Goal: Transaction & Acquisition: Purchase product/service

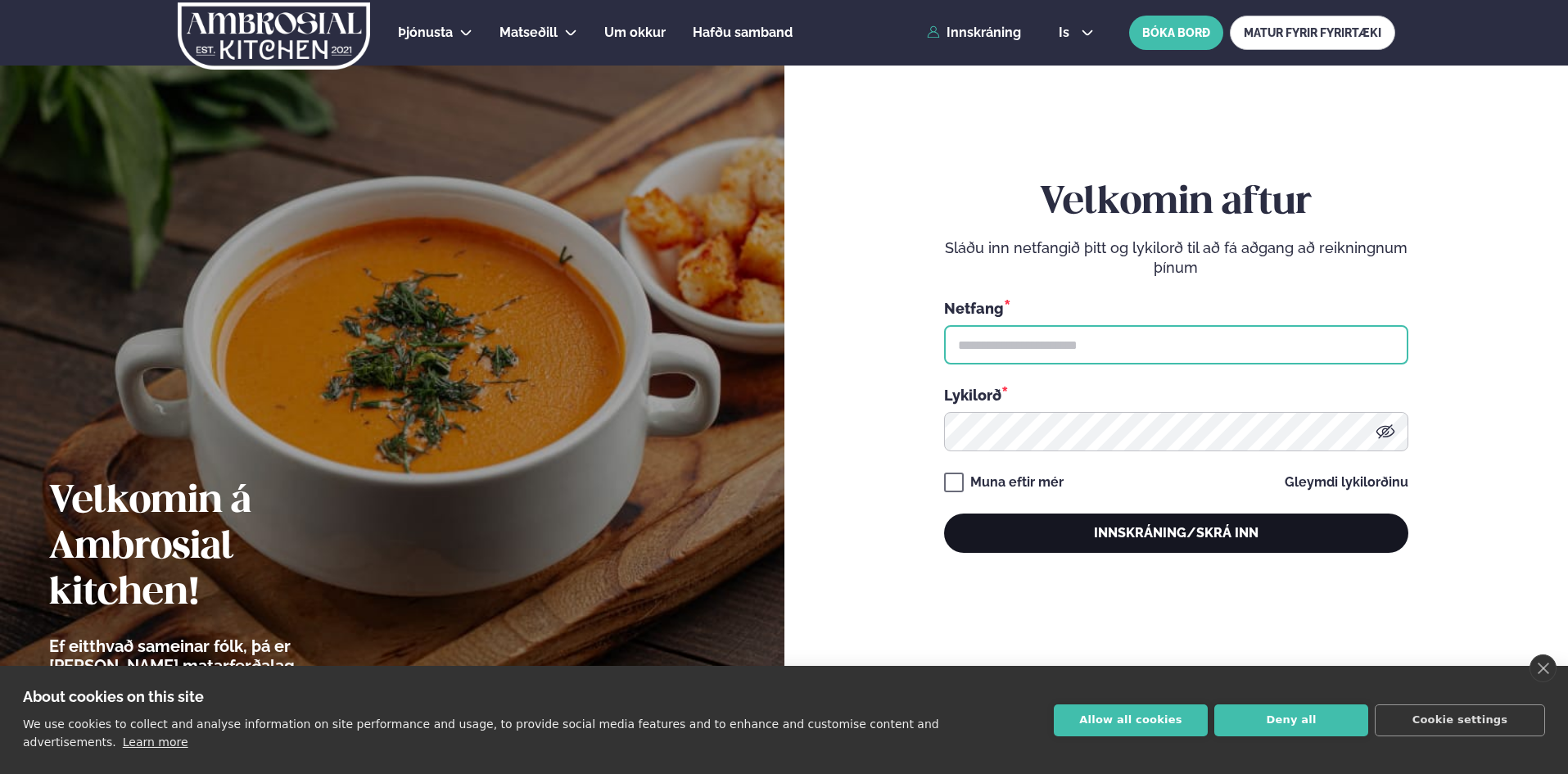
type input "**********"
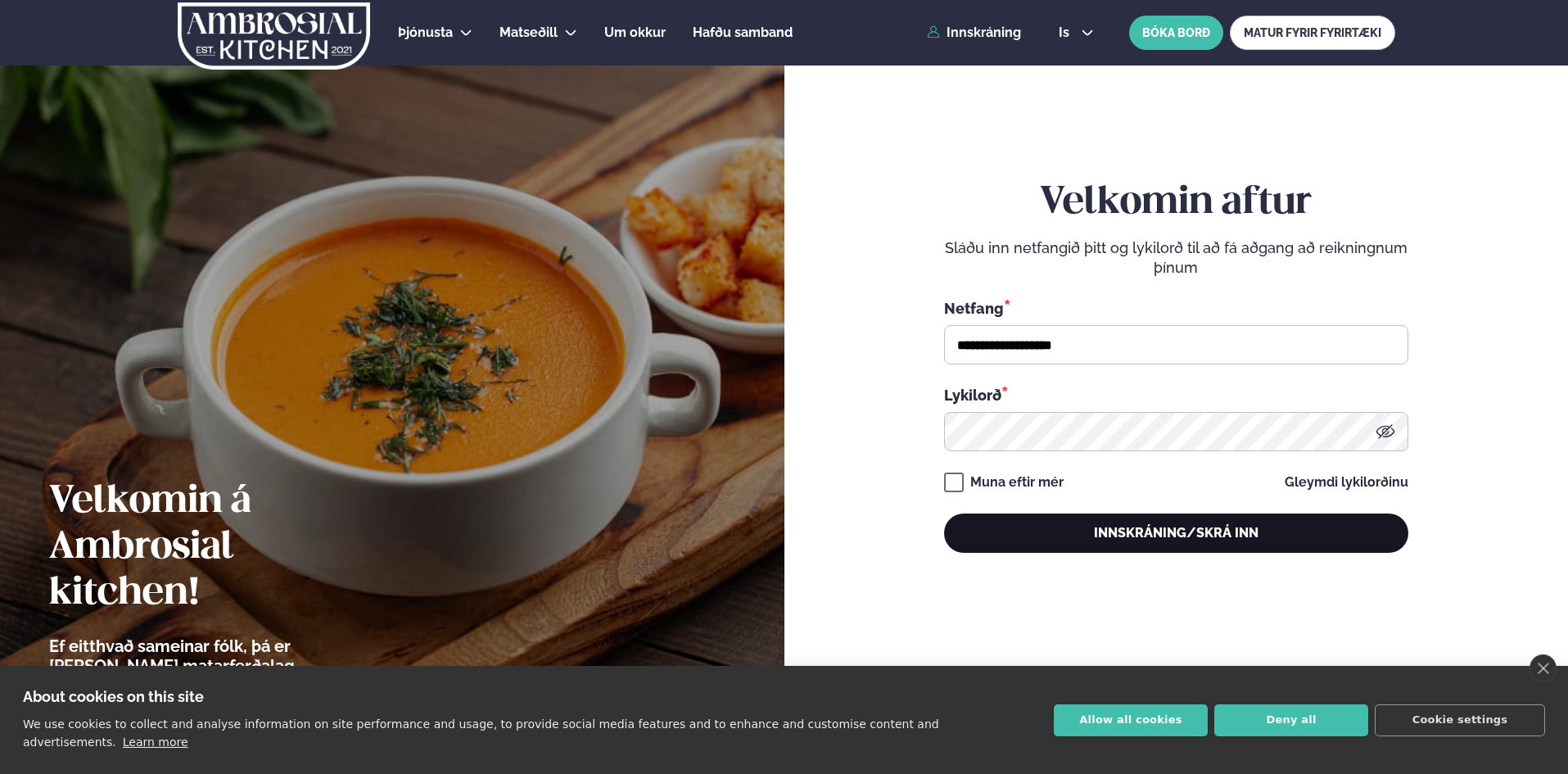
click at [1187, 538] on button "Innskráning/Skrá inn" at bounding box center [1176, 533] width 464 height 39
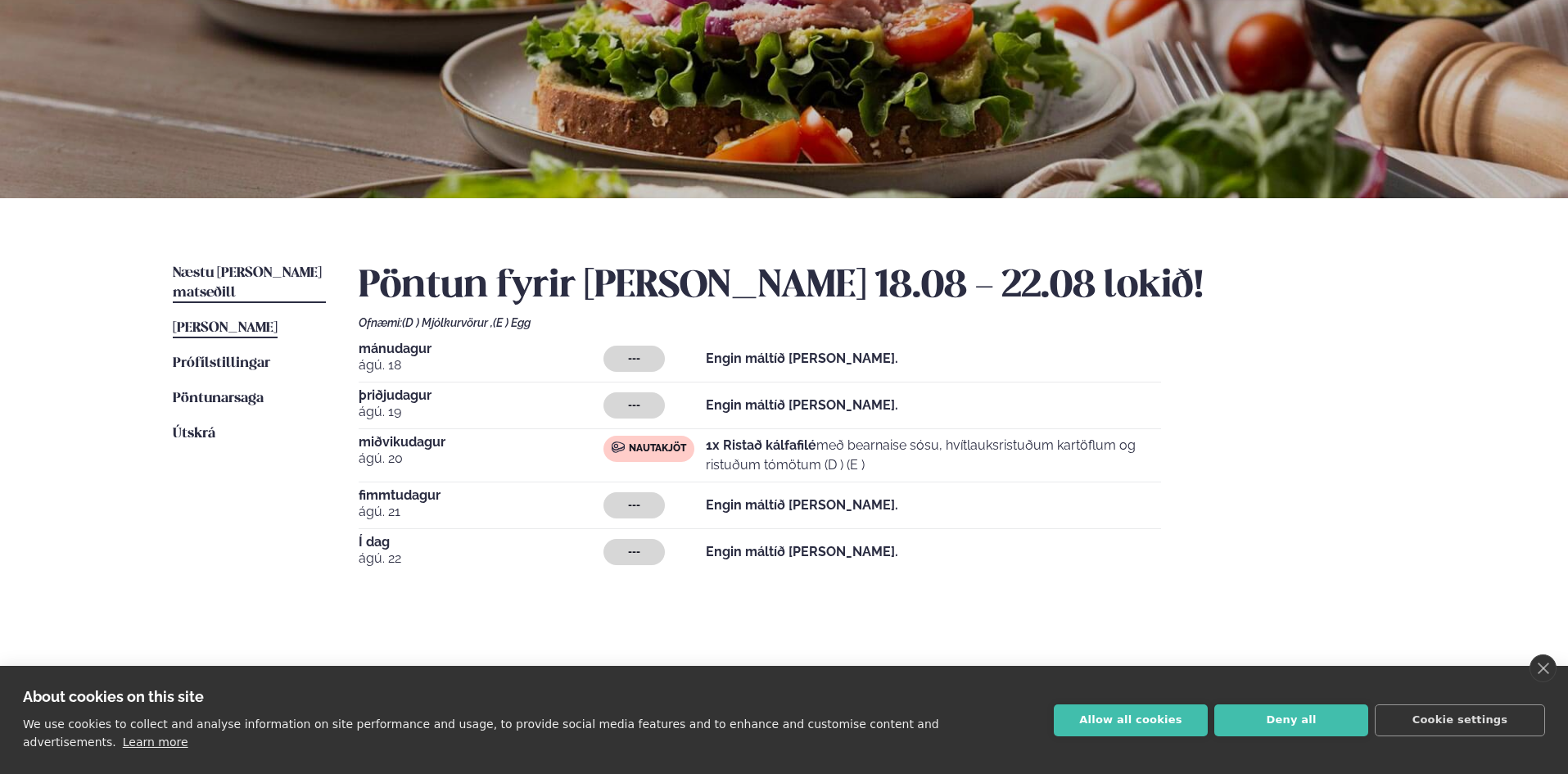
click at [257, 278] on span "Næstu [PERSON_NAME] matseðill" at bounding box center [247, 283] width 149 height 33
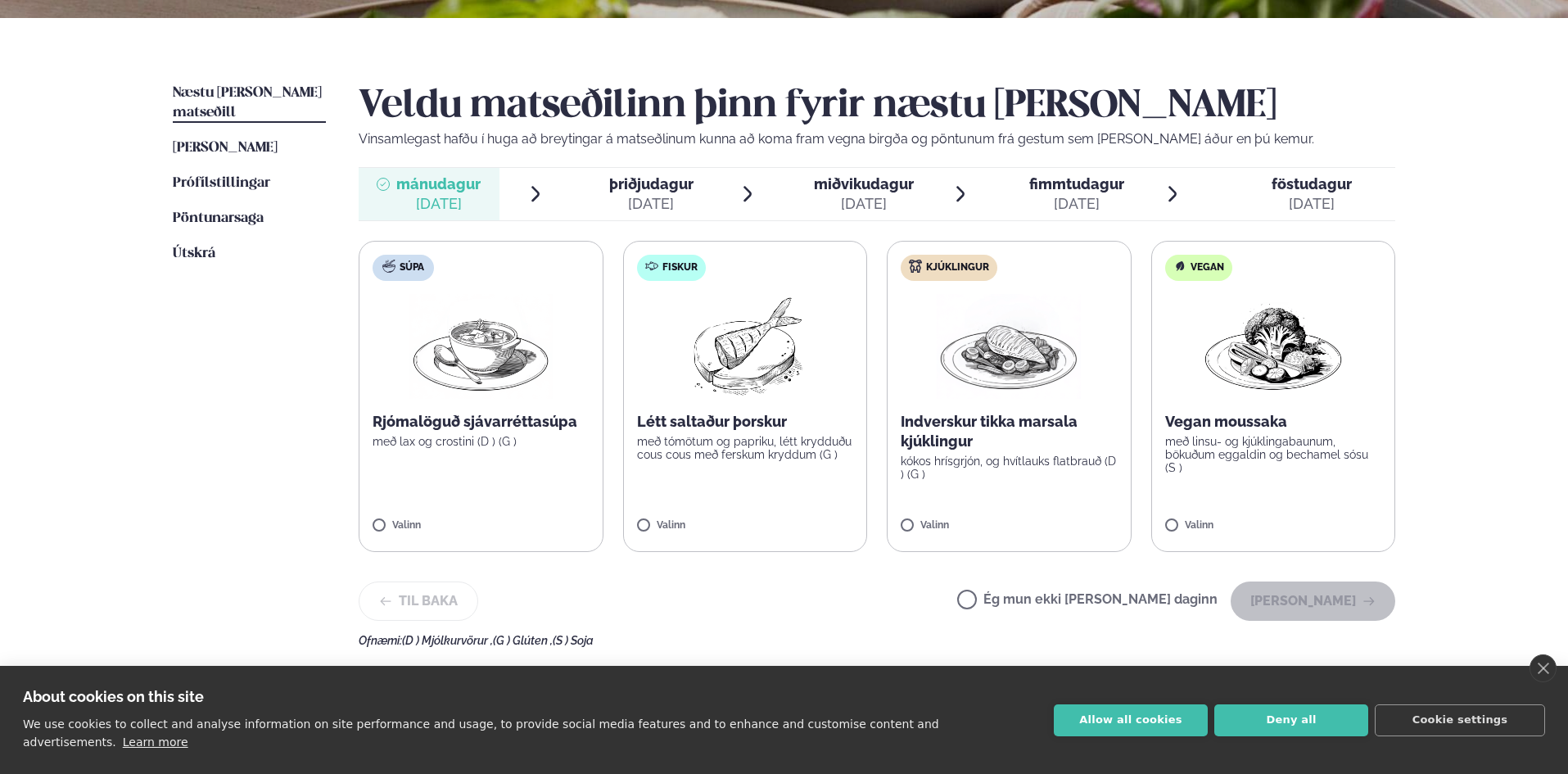
scroll to position [409, 0]
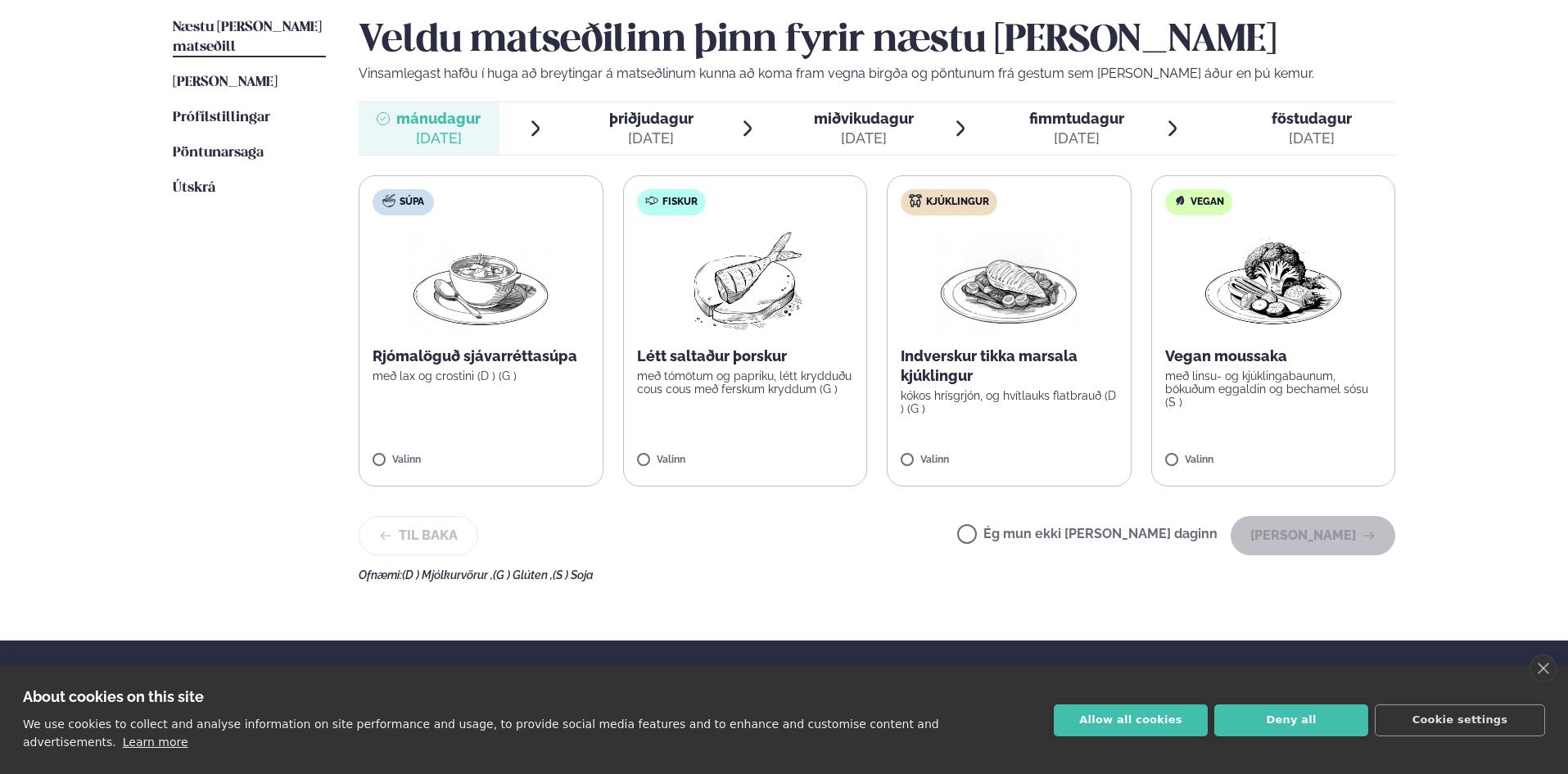
click at [952, 441] on label "Kjúklingur Indverskur tikka marsala kjúklingur kókos hrísgrjón, og hvítlauks fl…" at bounding box center [1009, 330] width 245 height 311
click at [1304, 540] on button "[PERSON_NAME]" at bounding box center [1312, 536] width 164 height 39
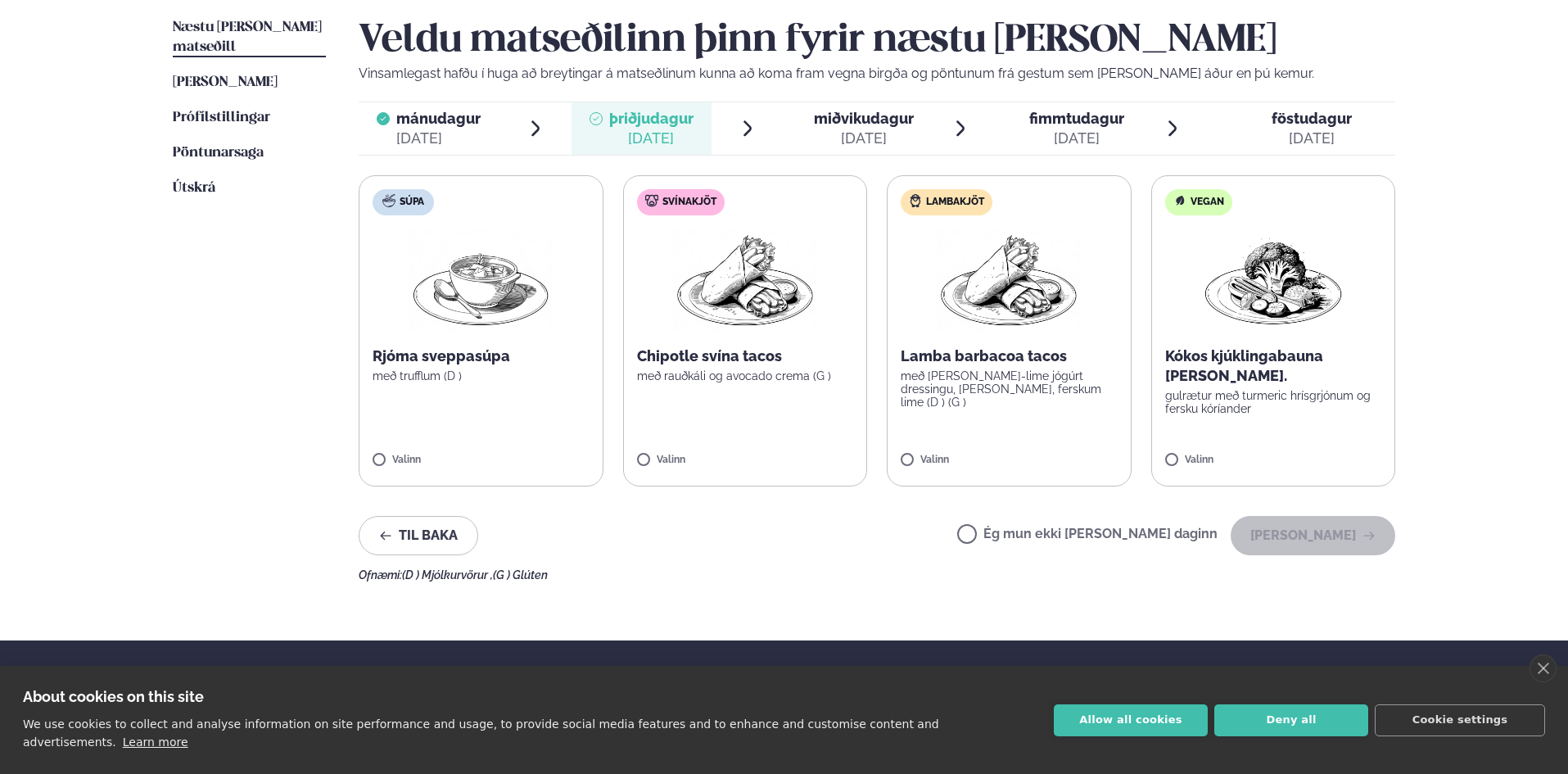
click at [872, 153] on span "miðvikudagur mið. [DATE]" at bounding box center [853, 128] width 141 height 52
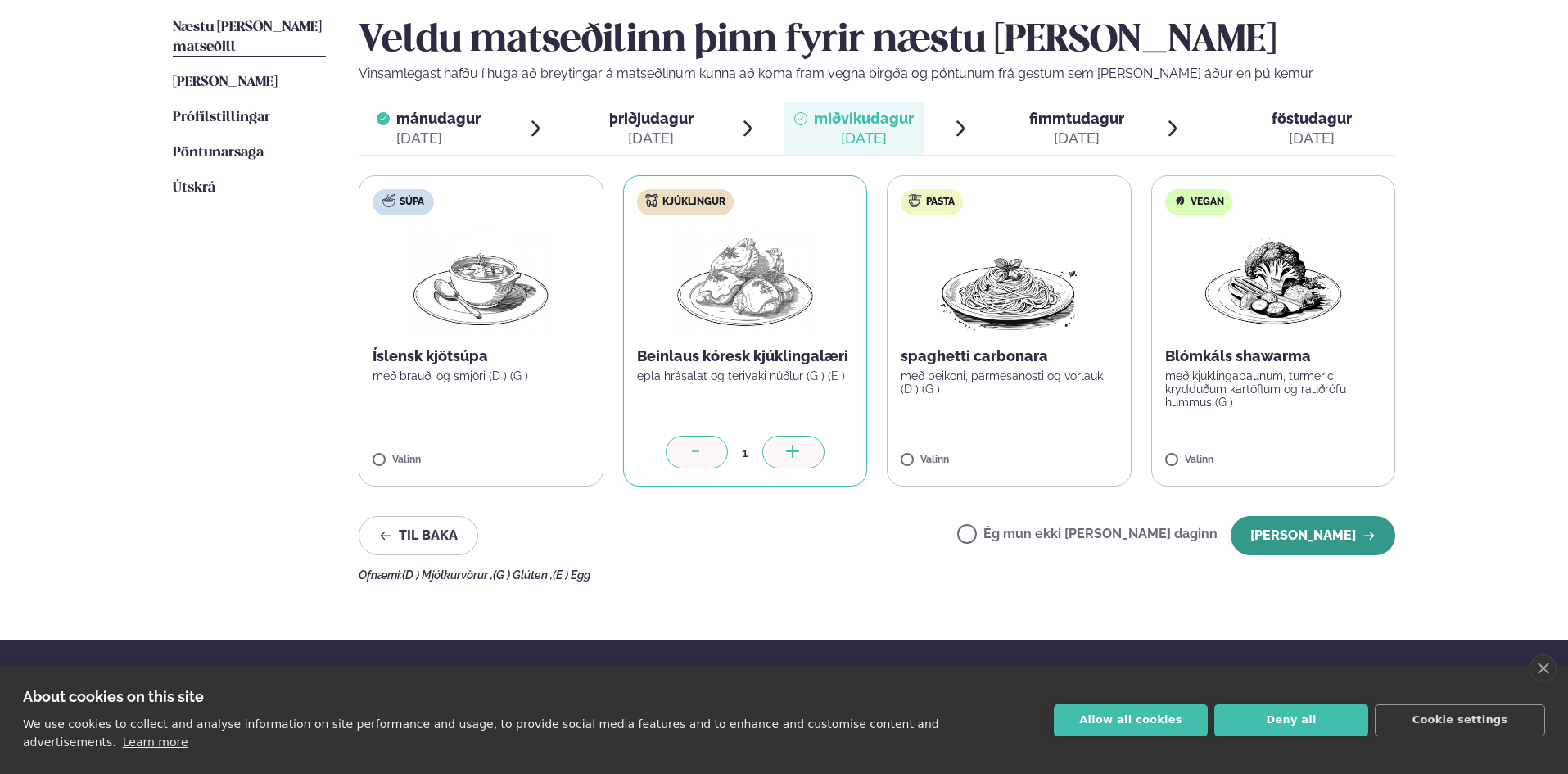
click at [1315, 545] on button "[PERSON_NAME]" at bounding box center [1312, 536] width 164 height 39
